Goal: Transaction & Acquisition: Purchase product/service

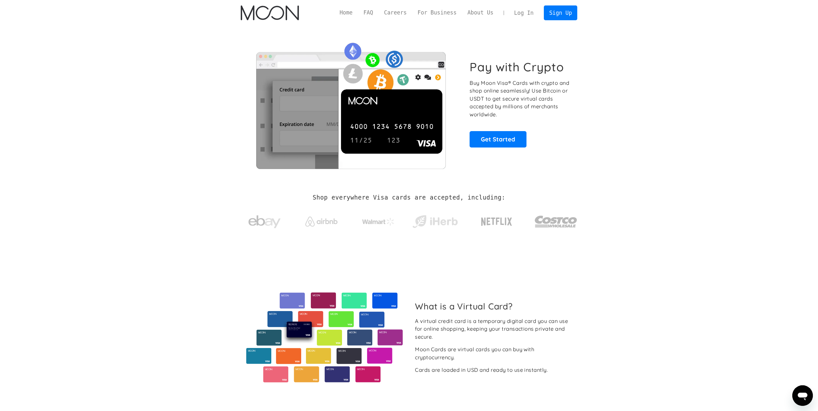
click at [620, 75] on section "Pay with Crypto Buy Moon Visa® Cards with crypto and shop online seamlessly! Us…" at bounding box center [409, 104] width 818 height 156
click at [523, 15] on link "Log In" at bounding box center [524, 13] width 30 height 14
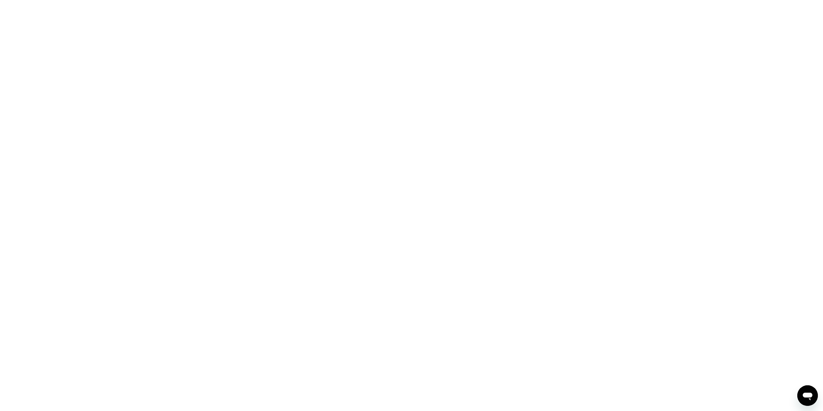
click at [218, 166] on div at bounding box center [411, 205] width 823 height 411
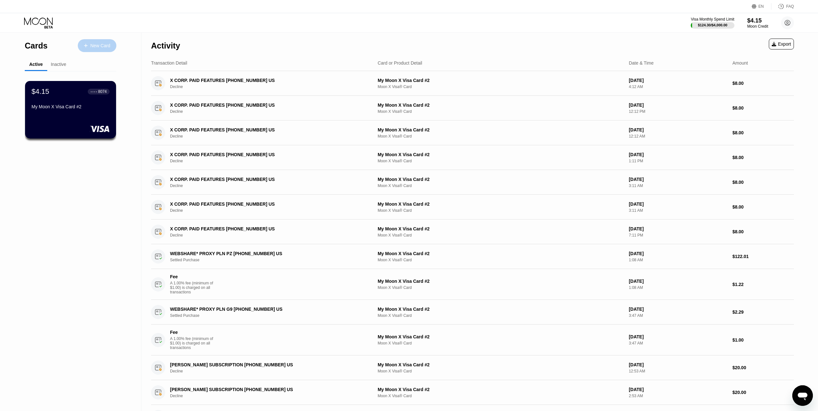
drag, startPoint x: 97, startPoint y: 44, endPoint x: 704, endPoint y: 52, distance: 606.5
click at [606, 42] on div "Cards New Card Active Inactive $4.15 ● ● ● ● 8074 My Moon X Visa Card #2 $4.15 …" at bounding box center [409, 264] width 818 height 463
click at [763, 23] on div "$4.15" at bounding box center [758, 20] width 22 height 7
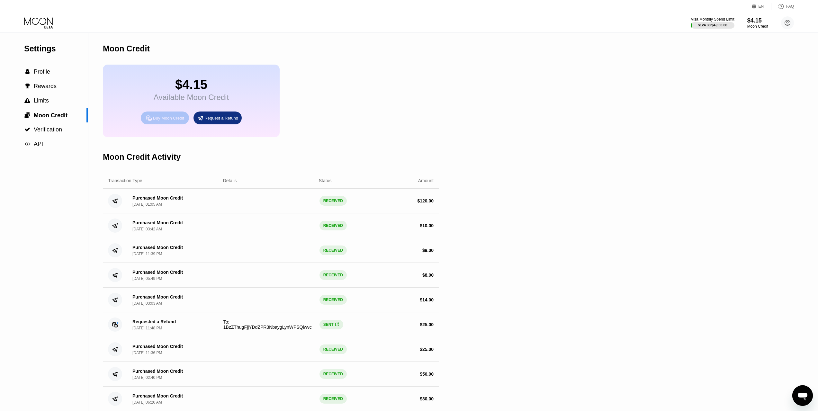
click at [176, 124] on div "Buy Moon Credit" at bounding box center [165, 118] width 48 height 13
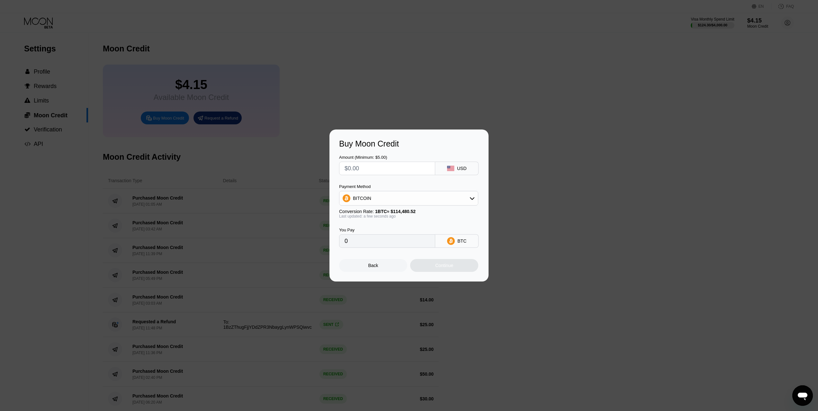
click at [424, 165] on input "text" at bounding box center [387, 168] width 85 height 13
type input "$1"
type input "0.00000874"
type input "$18"
type input "0.00015724"
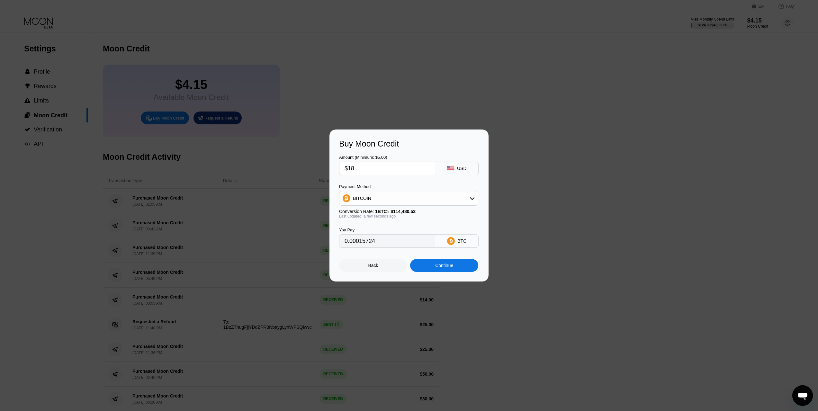
type input "$180"
type input "0.00157232"
type input "$180"
click at [386, 180] on div "Amount (Minimum: $5.00) $180 USD Payment Method BITCOIN Conversion Rate: 1 BTC …" at bounding box center [409, 198] width 140 height 99
click at [411, 203] on div "BITCOIN" at bounding box center [409, 198] width 139 height 13
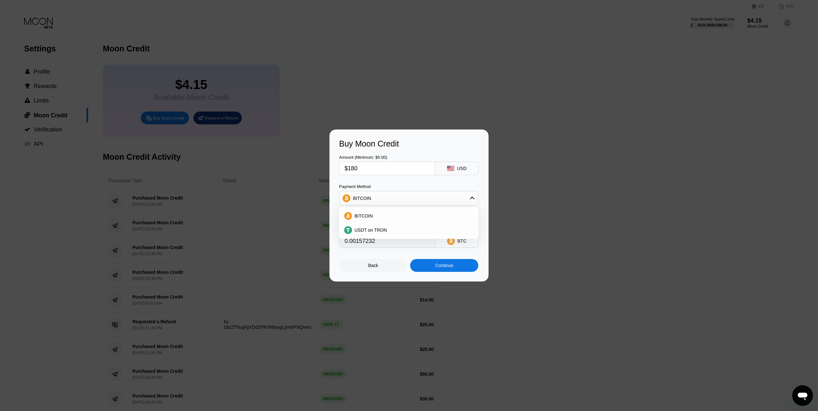
click at [413, 200] on div "BITCOIN" at bounding box center [409, 198] width 139 height 13
click at [440, 268] on div "Continue" at bounding box center [444, 265] width 18 height 5
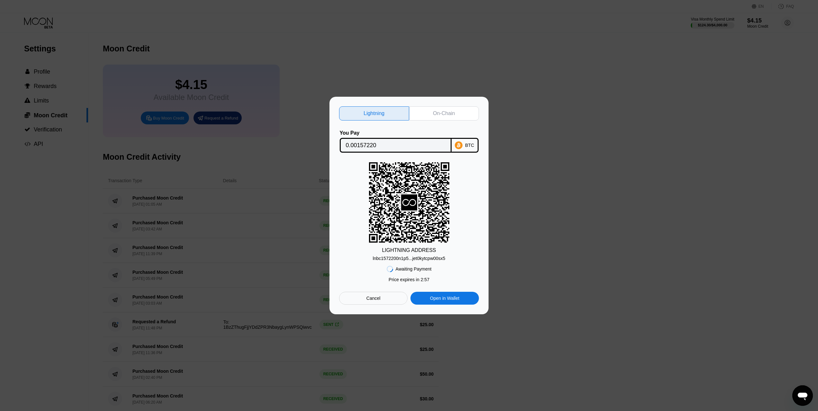
click at [430, 259] on div "lnbc1572200n1p5...jet0kytcpw00sx5" at bounding box center [409, 258] width 73 height 5
click at [430, 258] on div "lnbc1572200n1p5...jet0kytcpw00sx5" at bounding box center [409, 258] width 73 height 5
click at [364, 147] on input "0.00157220" at bounding box center [396, 145] width 100 height 13
click at [375, 305] on div "Cancel" at bounding box center [373, 298] width 68 height 13
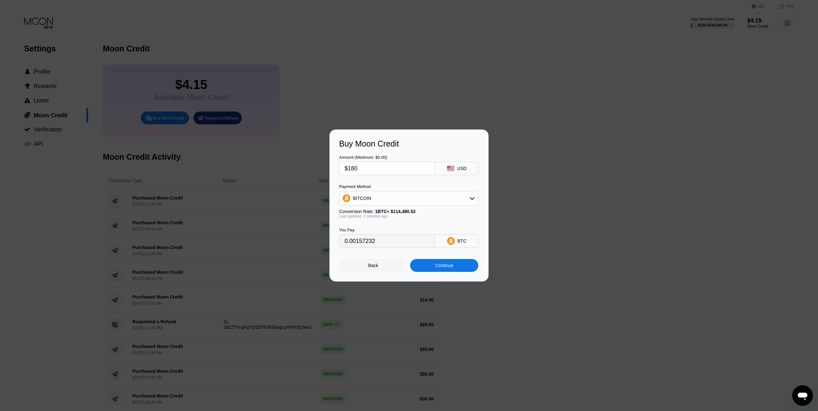
click at [380, 170] on input "$180" at bounding box center [387, 168] width 85 height 13
drag, startPoint x: 380, startPoint y: 170, endPoint x: 351, endPoint y: 172, distance: 29.3
click at [351, 172] on input "$180" at bounding box center [387, 168] width 85 height 13
type input "$10"
type input "0.00008736"
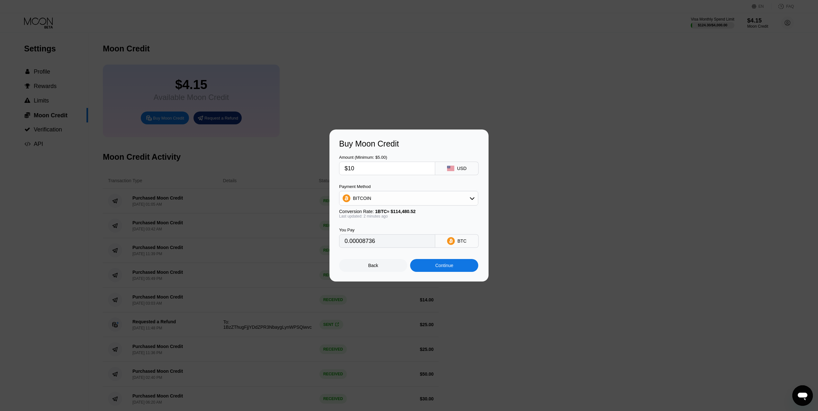
type input "$100"
type input "0.00087352"
type input "$100"
click at [372, 196] on div "BITCOIN" at bounding box center [409, 198] width 139 height 13
click at [387, 188] on div "Payment Method" at bounding box center [408, 186] width 139 height 5
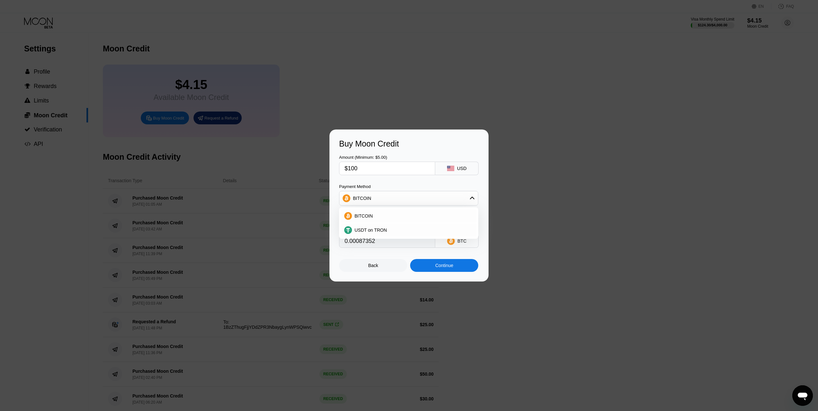
click at [387, 181] on div "Amount (Minimum: $5.00) $100 USD Payment Method BITCOIN BITCOIN USDT on TRON Co…" at bounding box center [409, 198] width 140 height 99
click at [387, 196] on div "BITCOIN" at bounding box center [409, 198] width 139 height 13
click at [453, 275] on div "Buy Moon Credit Amount (Minimum: $5.00) $100 USD Payment Method BITCOIN Convers…" at bounding box center [409, 206] width 159 height 152
click at [452, 272] on div "Continue" at bounding box center [444, 265] width 68 height 13
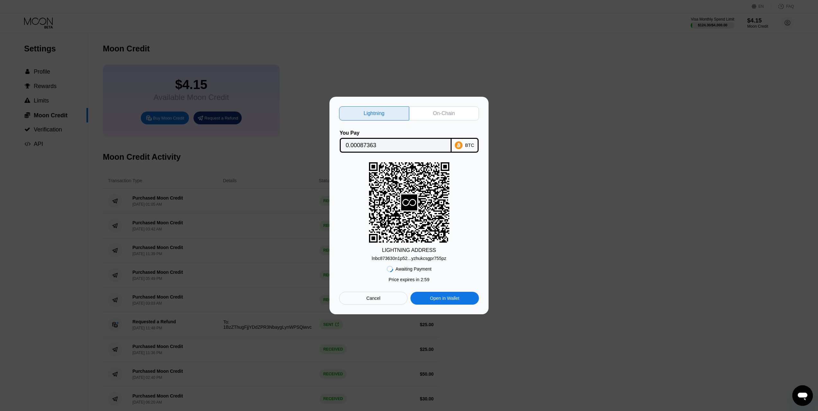
click at [416, 257] on div "lnbc873630n1p52...yzhukcsgpr755pz" at bounding box center [409, 258] width 75 height 5
click at [464, 232] on div "LIGHTNING ADDRESS lnbc873630n1p52...yzhukcsgpr755pz" at bounding box center [409, 211] width 140 height 99
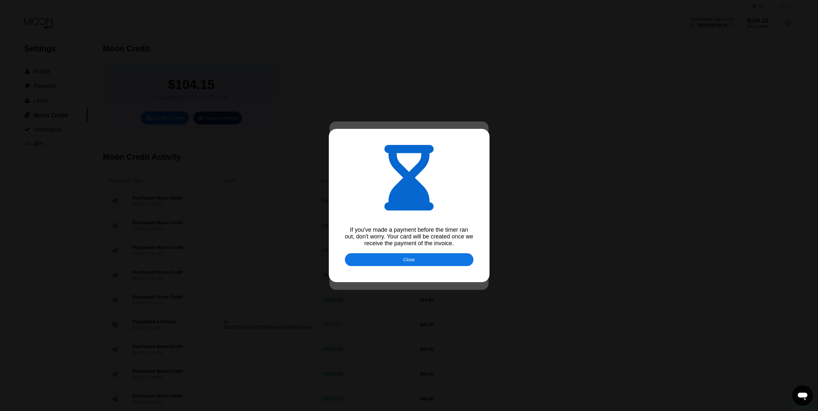
click at [417, 261] on div "Close" at bounding box center [409, 259] width 129 height 13
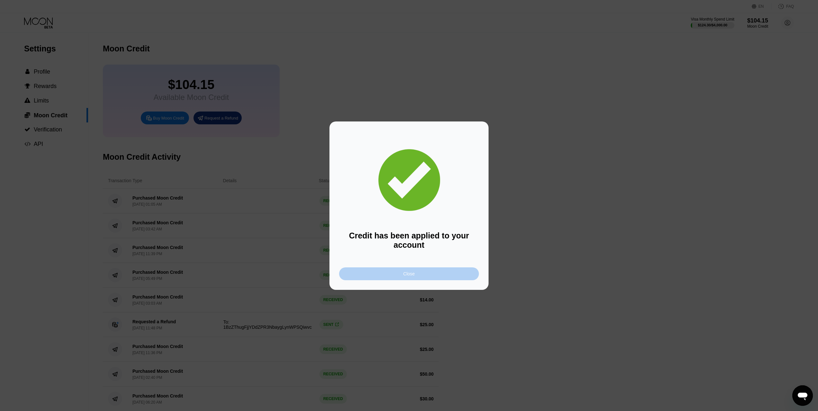
click at [409, 277] on div "Close" at bounding box center [410, 273] width 12 height 5
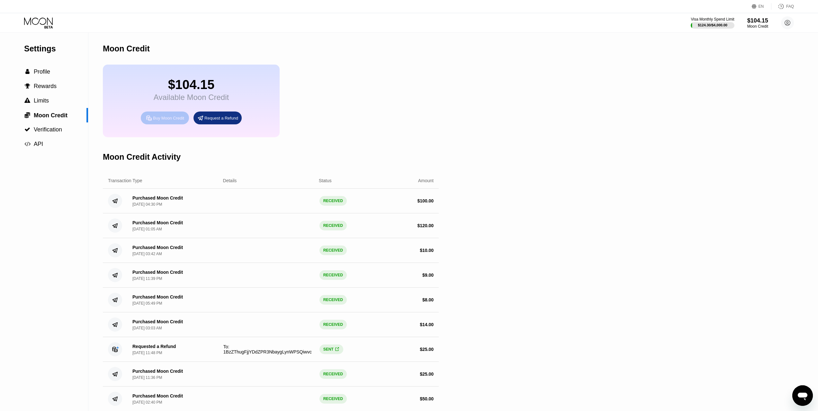
click at [160, 121] on div "Buy Moon Credit" at bounding box center [168, 117] width 31 height 5
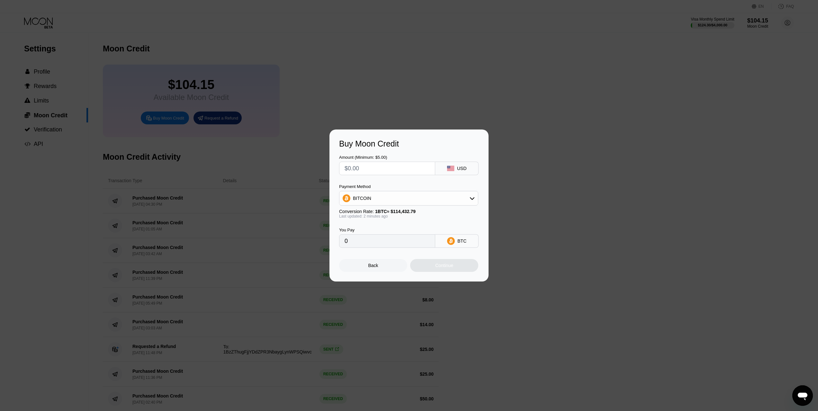
click at [362, 169] on input "text" at bounding box center [387, 168] width 85 height 13
type input "$8"
type input "0.00006992"
type input "$80"
type input "0.00069911"
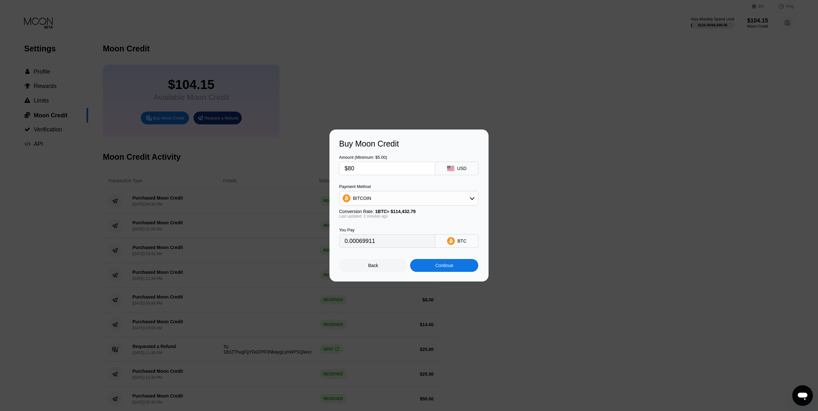
type input "$80"
click at [439, 268] on div "Continue" at bounding box center [444, 265] width 18 height 5
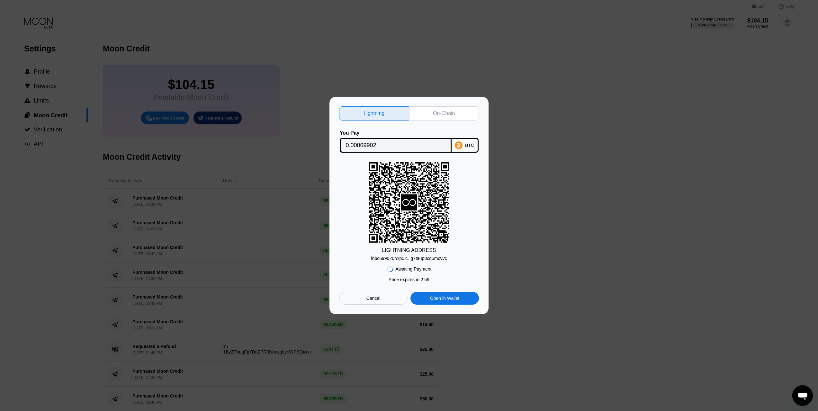
click at [415, 262] on div "Awaiting Payment Price expires in 2 : 59 Cancel Open in [GEOGRAPHIC_DATA]" at bounding box center [409, 283] width 140 height 44
click at [416, 259] on div "lnbc699020n1p52...g7taup0cq5mcvvc" at bounding box center [409, 258] width 76 height 5
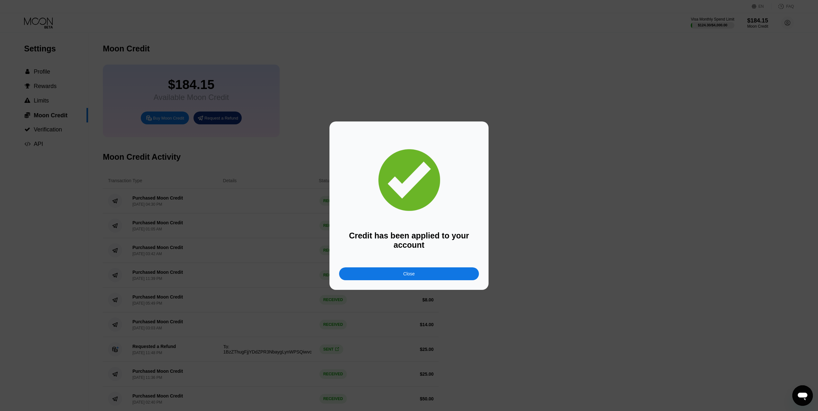
click at [436, 285] on div "Credit has been applied to your account Close" at bounding box center [409, 206] width 159 height 169
click at [434, 275] on div "Close" at bounding box center [409, 274] width 140 height 13
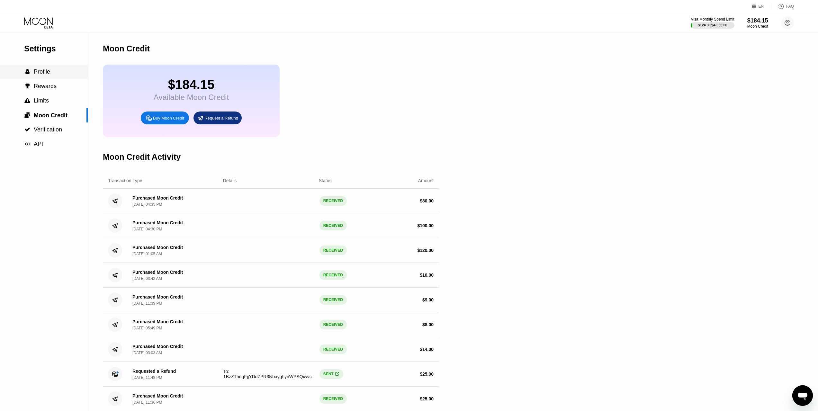
click at [53, 73] on div " Profile" at bounding box center [44, 71] width 88 height 7
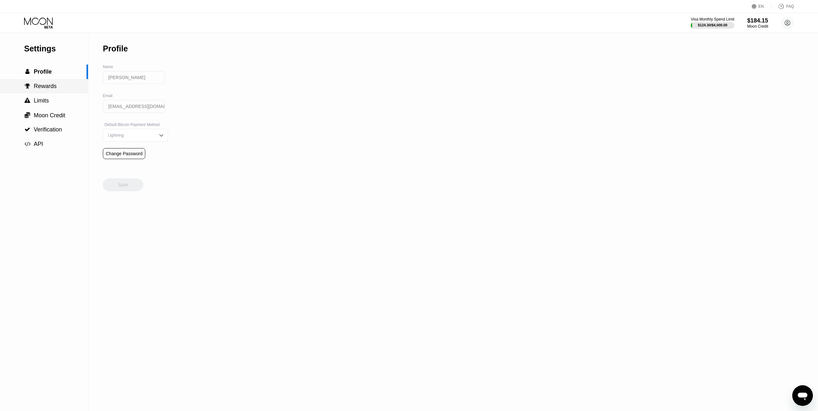
click at [50, 89] on span "Rewards" at bounding box center [45, 86] width 23 height 6
click at [46, 104] on span "Limits" at bounding box center [41, 100] width 15 height 6
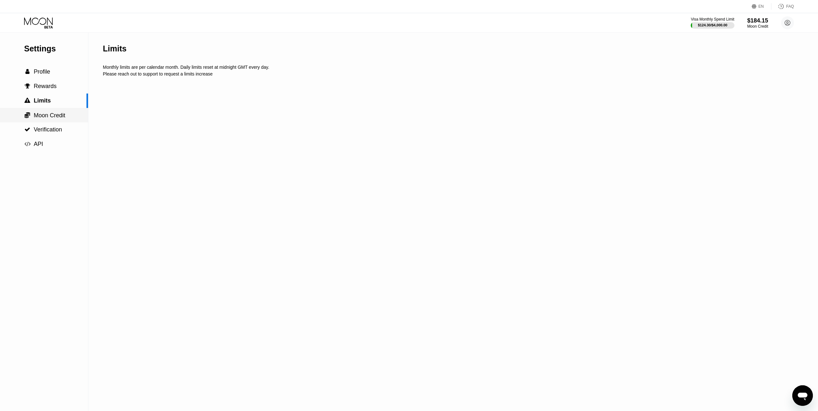
click at [42, 117] on span "Moon Credit" at bounding box center [50, 115] width 32 height 6
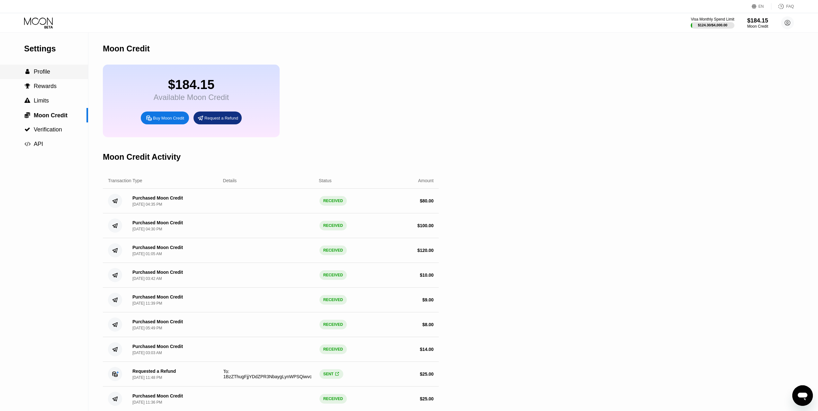
click at [45, 75] on span "Profile" at bounding box center [42, 71] width 16 height 6
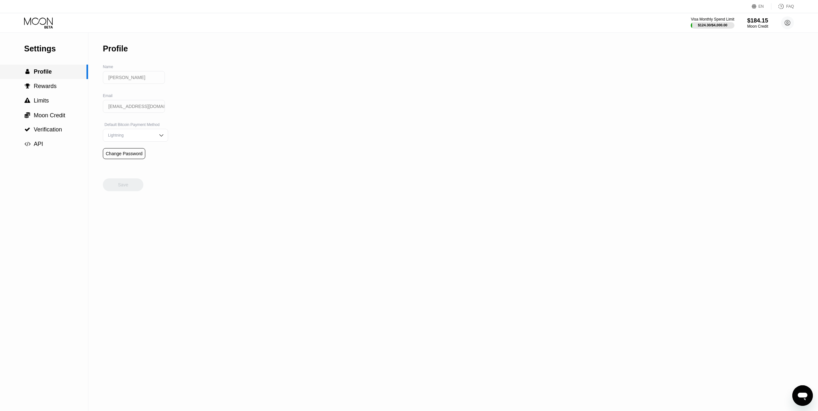
click at [41, 74] on span "Profile" at bounding box center [43, 71] width 18 height 6
click at [35, 29] on div "Visa Monthly Spend Limit $124.30 / $4,000.00 $184.15 Moon Credit [PERSON_NAME] …" at bounding box center [409, 22] width 818 height 19
click at [48, 17] on icon at bounding box center [39, 22] width 30 height 11
